Goal: Use online tool/utility: Utilize a website feature to perform a specific function

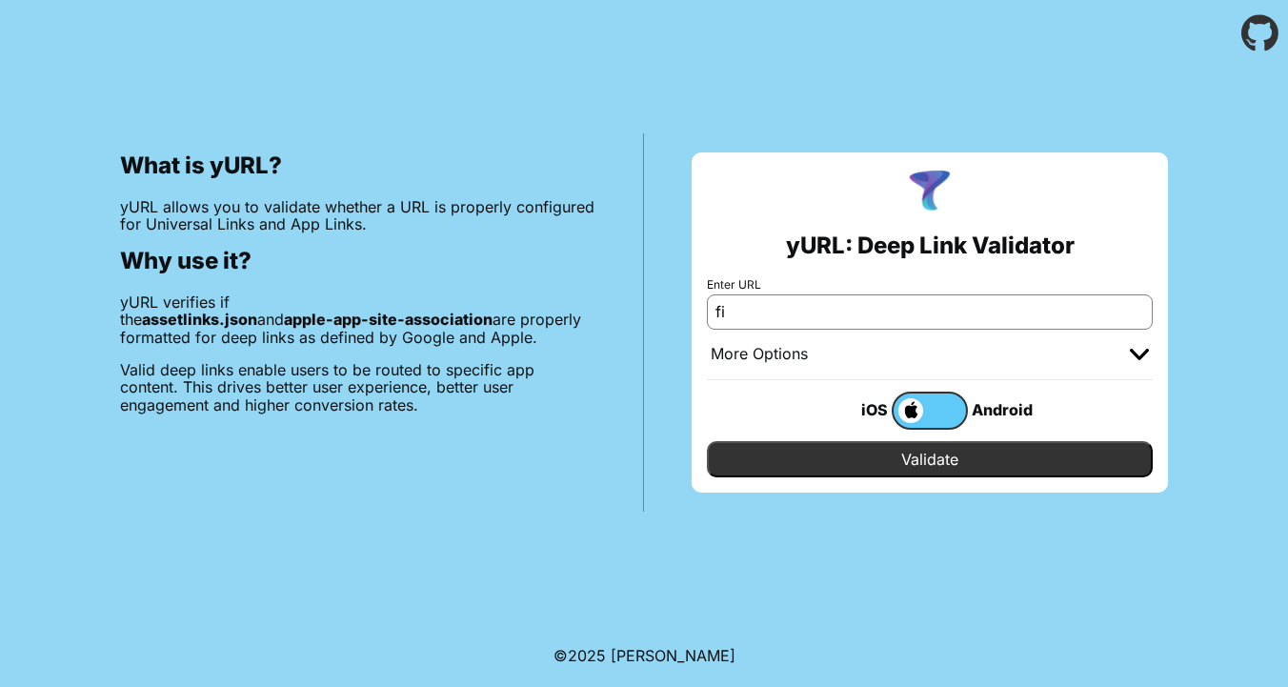
type input "f"
type input "[DOMAIN_NAME]"
click at [926, 470] on input "Validate" at bounding box center [930, 459] width 446 height 36
click at [971, 342] on div "More Options" at bounding box center [930, 355] width 446 height 51
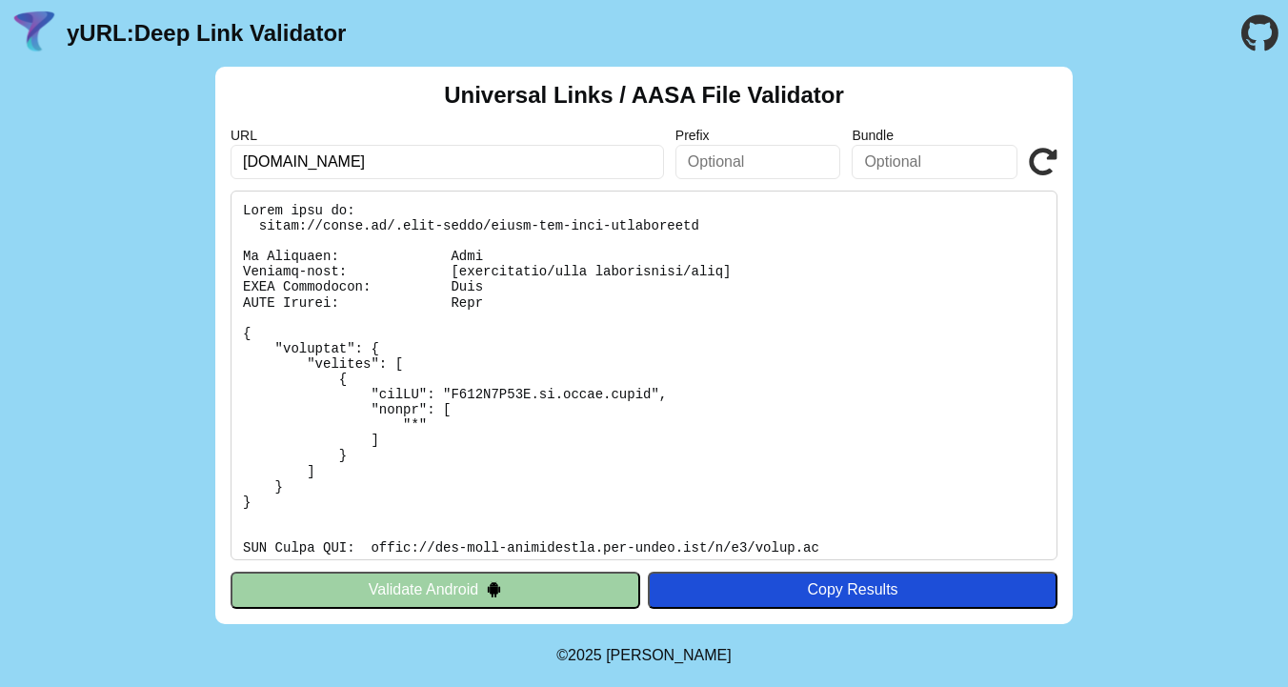
click at [926, 163] on input "text" at bounding box center [935, 162] width 166 height 34
type input "b"
type input "f"
type input "tm.belet.films"
click at [885, 585] on div "Copy Results" at bounding box center [853, 589] width 391 height 17
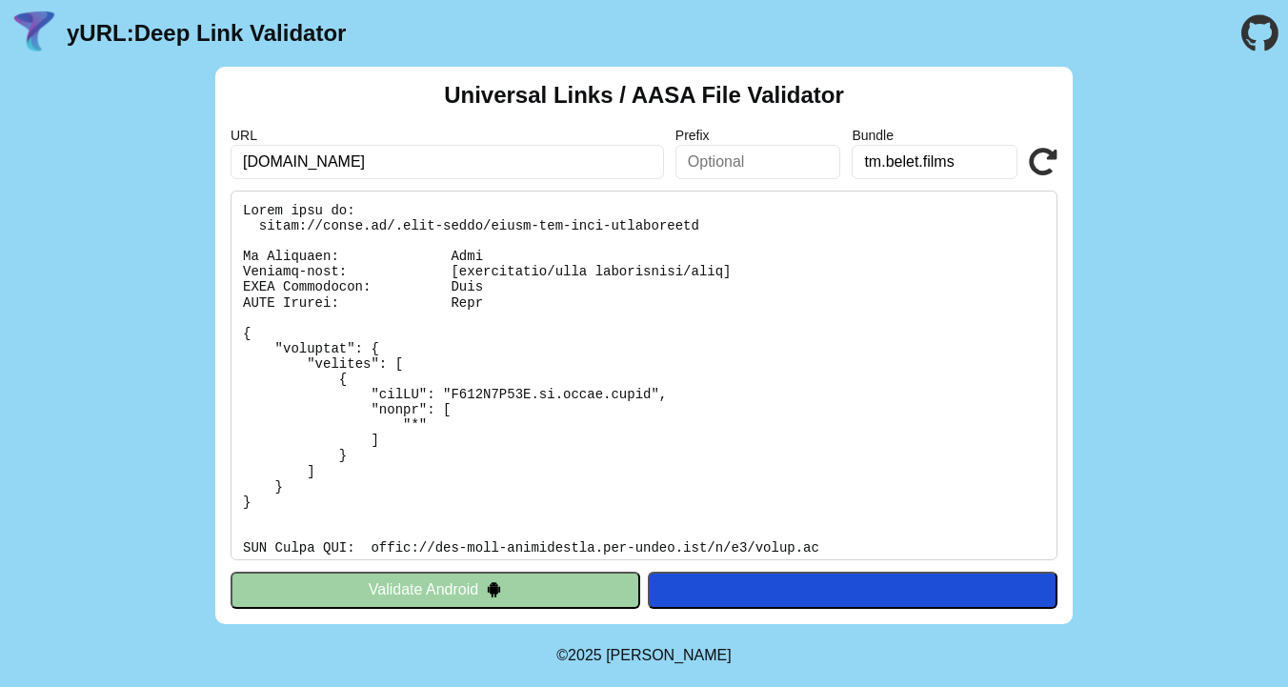
click at [1033, 154] on icon at bounding box center [1043, 162] width 29 height 29
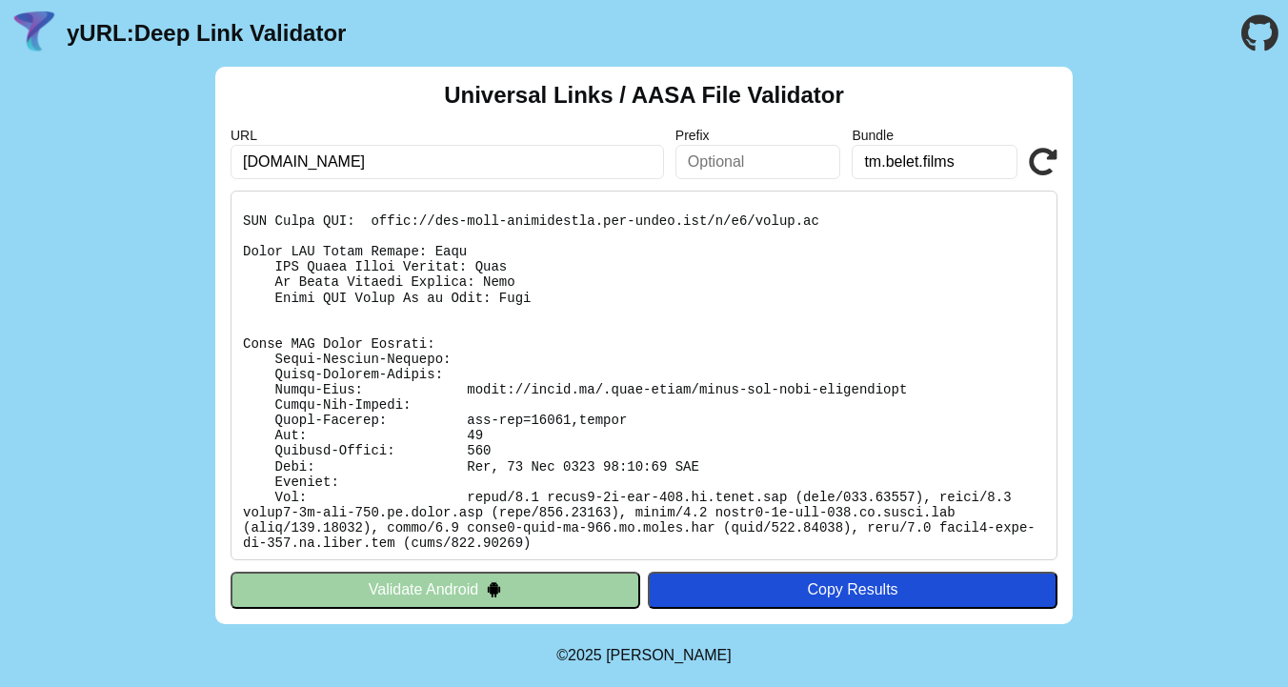
scroll to position [330, 0]
